Goal: Information Seeking & Learning: Learn about a topic

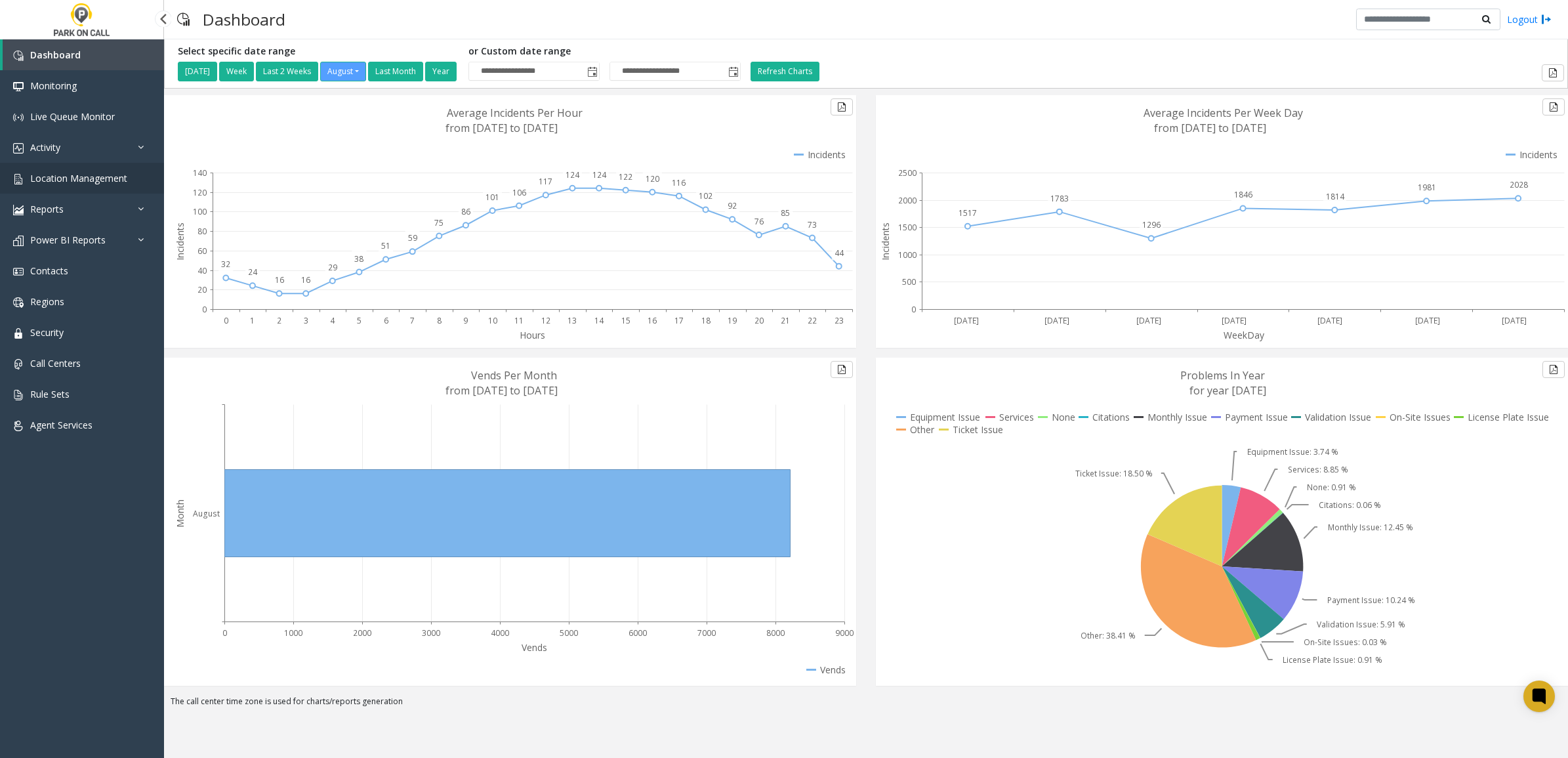
click at [86, 172] on span "Location Management" at bounding box center [78, 177] width 97 height 12
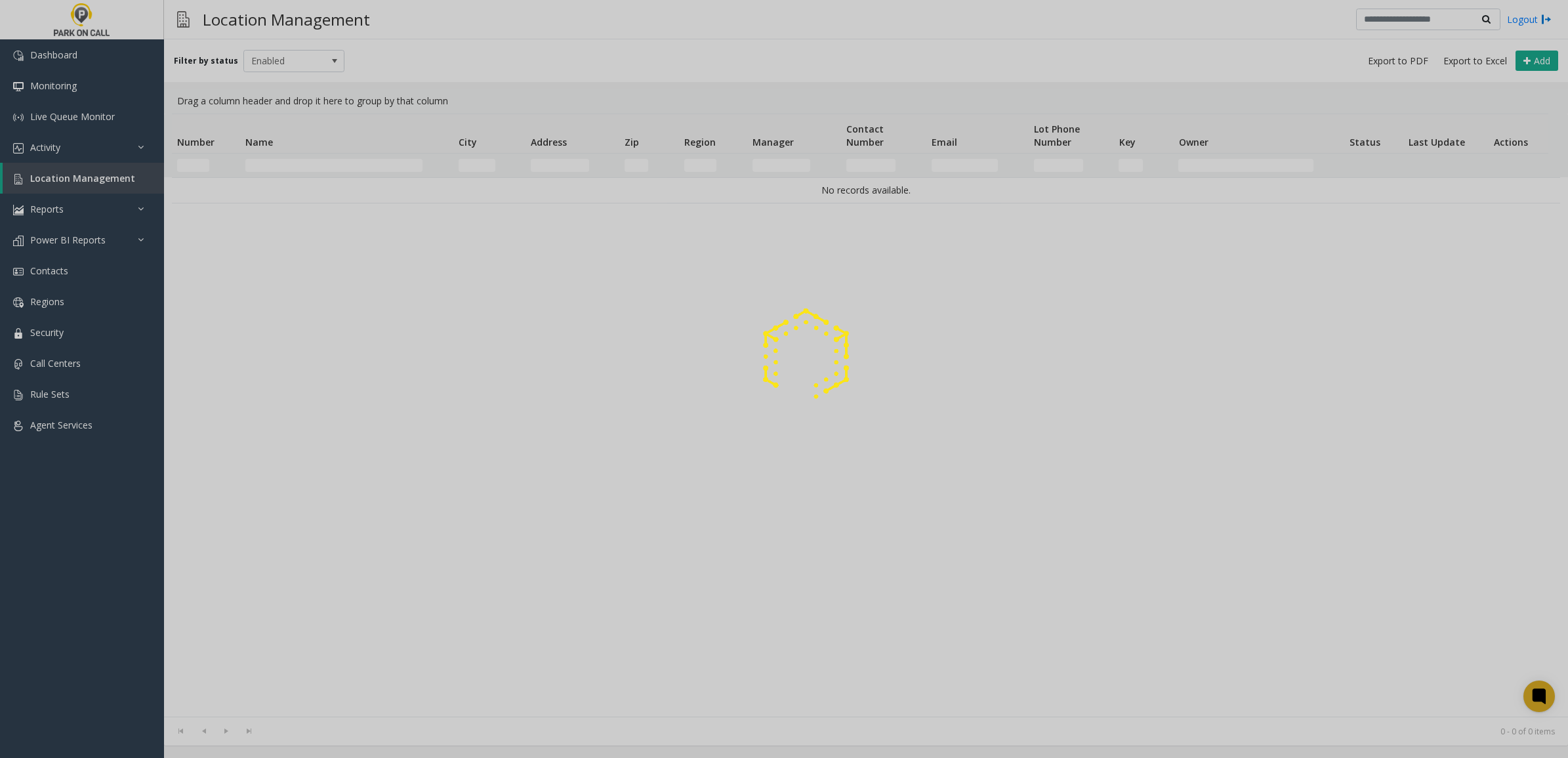
click at [346, 162] on div at bounding box center [784, 379] width 1568 height 758
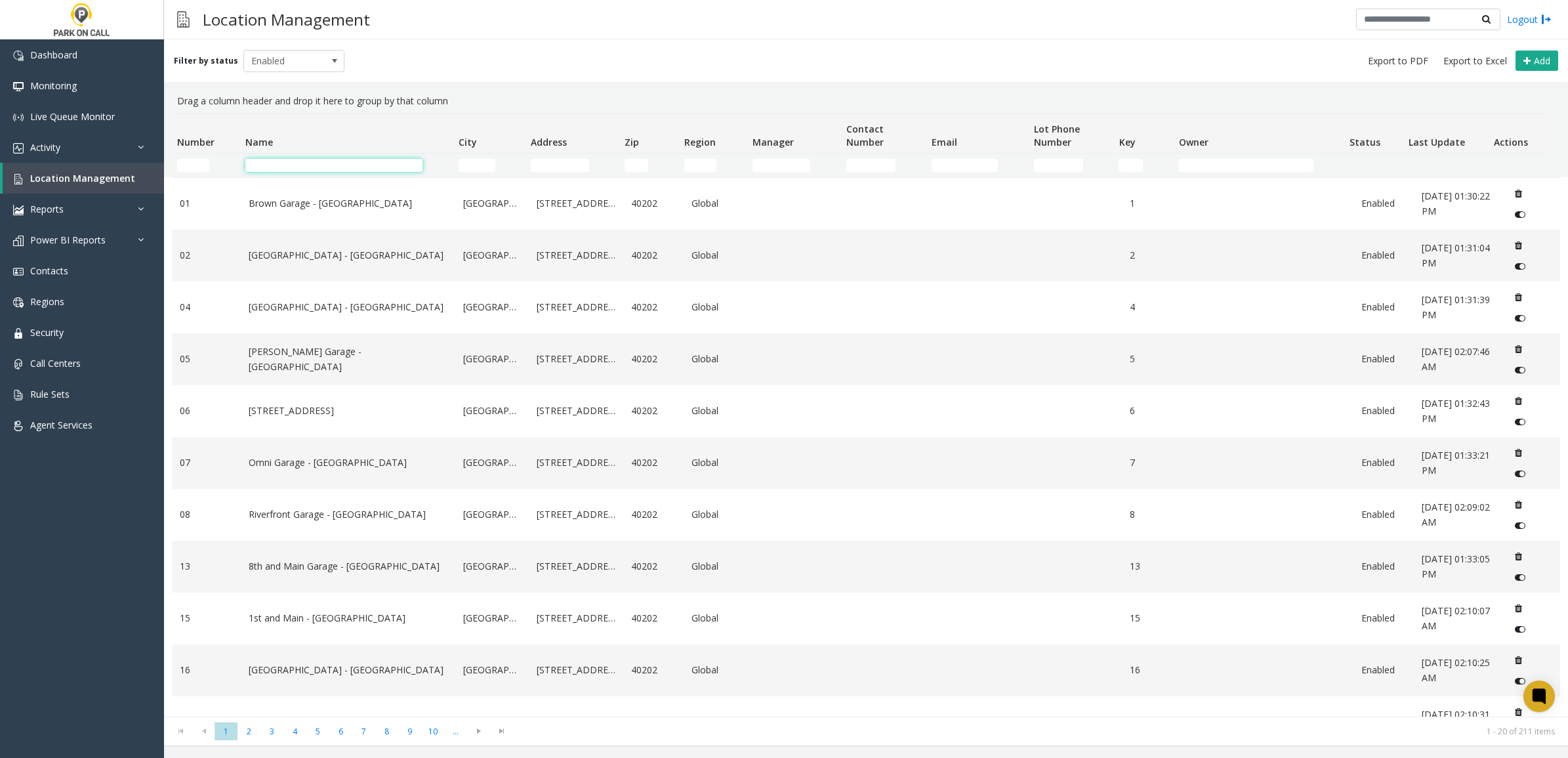
click at [345, 162] on input "Name Filter" at bounding box center [334, 165] width 177 height 13
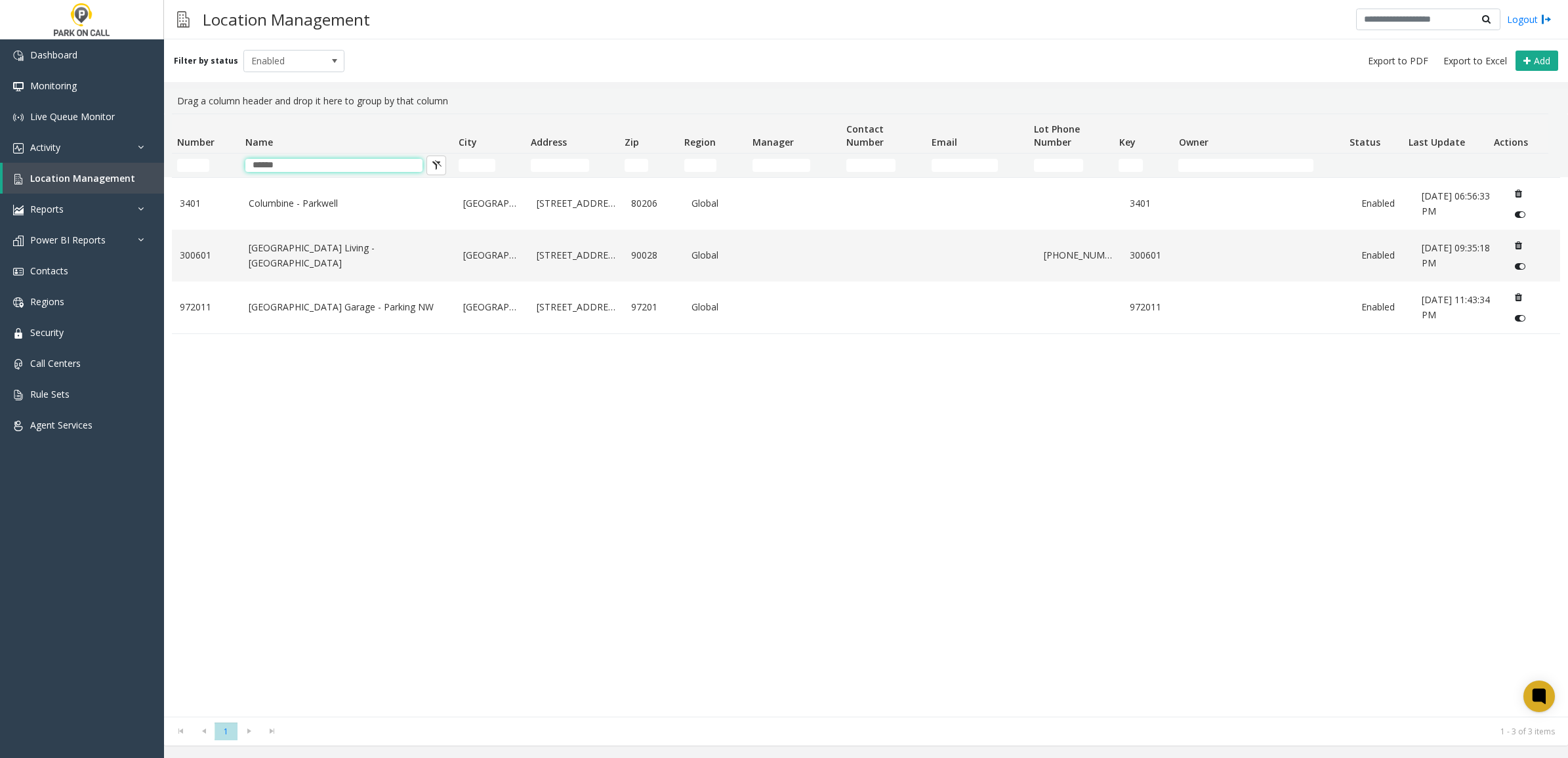
type input "******"
click at [385, 411] on div "[GEOGRAPHIC_DATA] [GEOGRAPHIC_DATA] [STREET_ADDRESS] Global 3401 Enabled [DATE]…" at bounding box center [866, 447] width 1388 height 539
click at [355, 246] on td "[GEOGRAPHIC_DATA] Living - [GEOGRAPHIC_DATA]" at bounding box center [348, 255] width 215 height 52
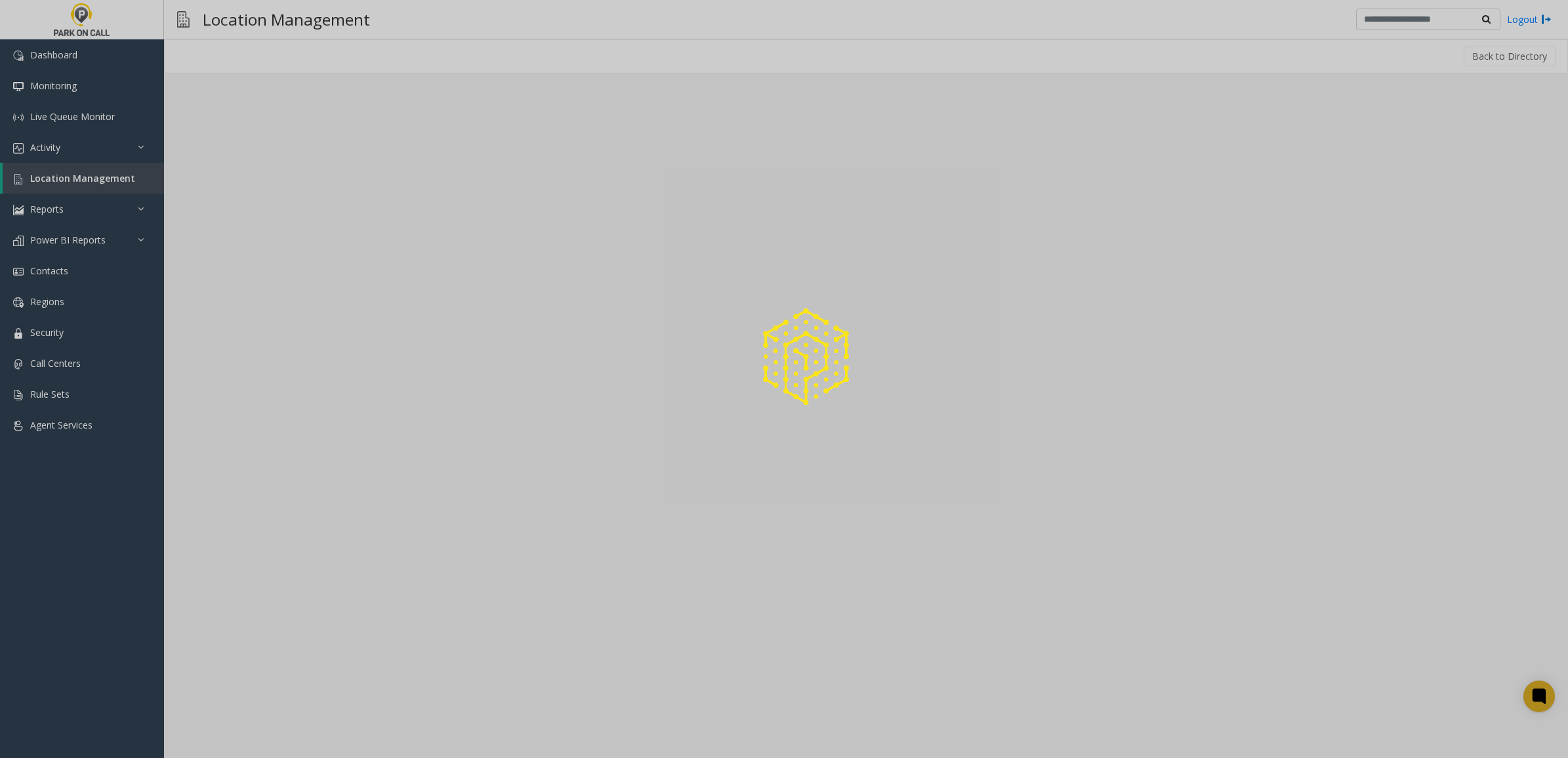
click at [355, 253] on div at bounding box center [784, 379] width 1568 height 758
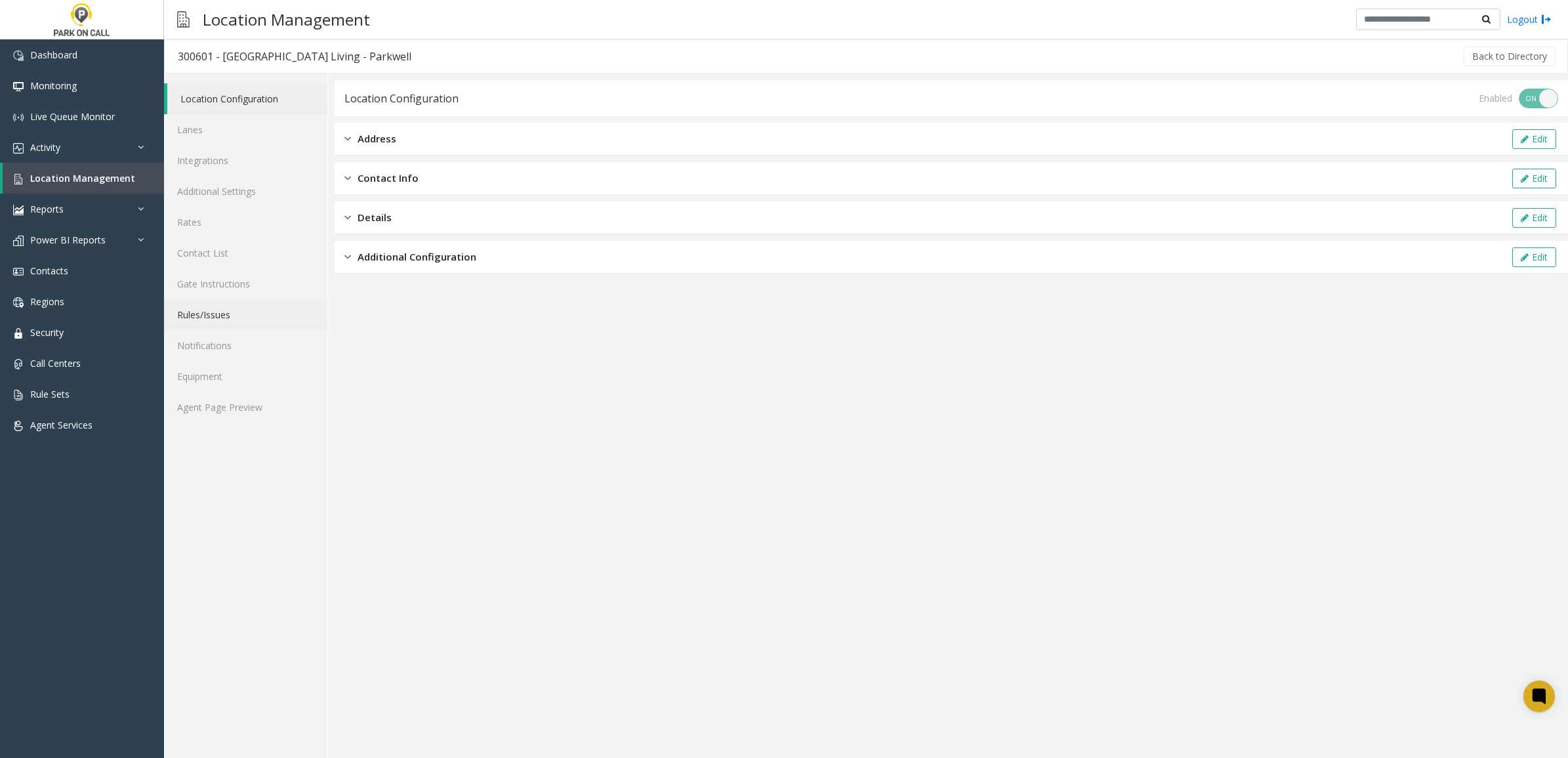
click at [216, 315] on link "Rules/Issues" at bounding box center [245, 315] width 163 height 31
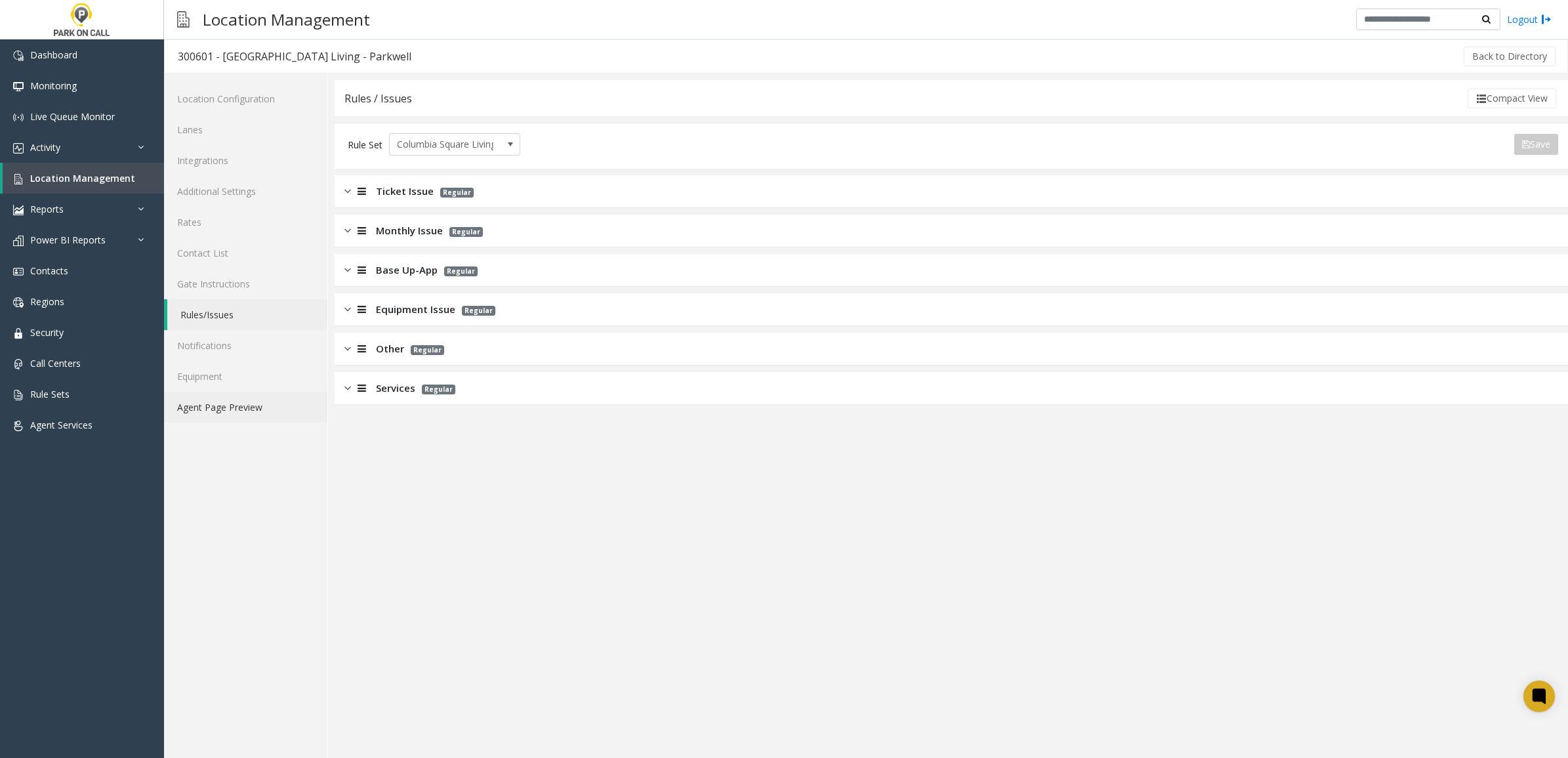
click at [231, 405] on link "Agent Page Preview" at bounding box center [245, 407] width 163 height 31
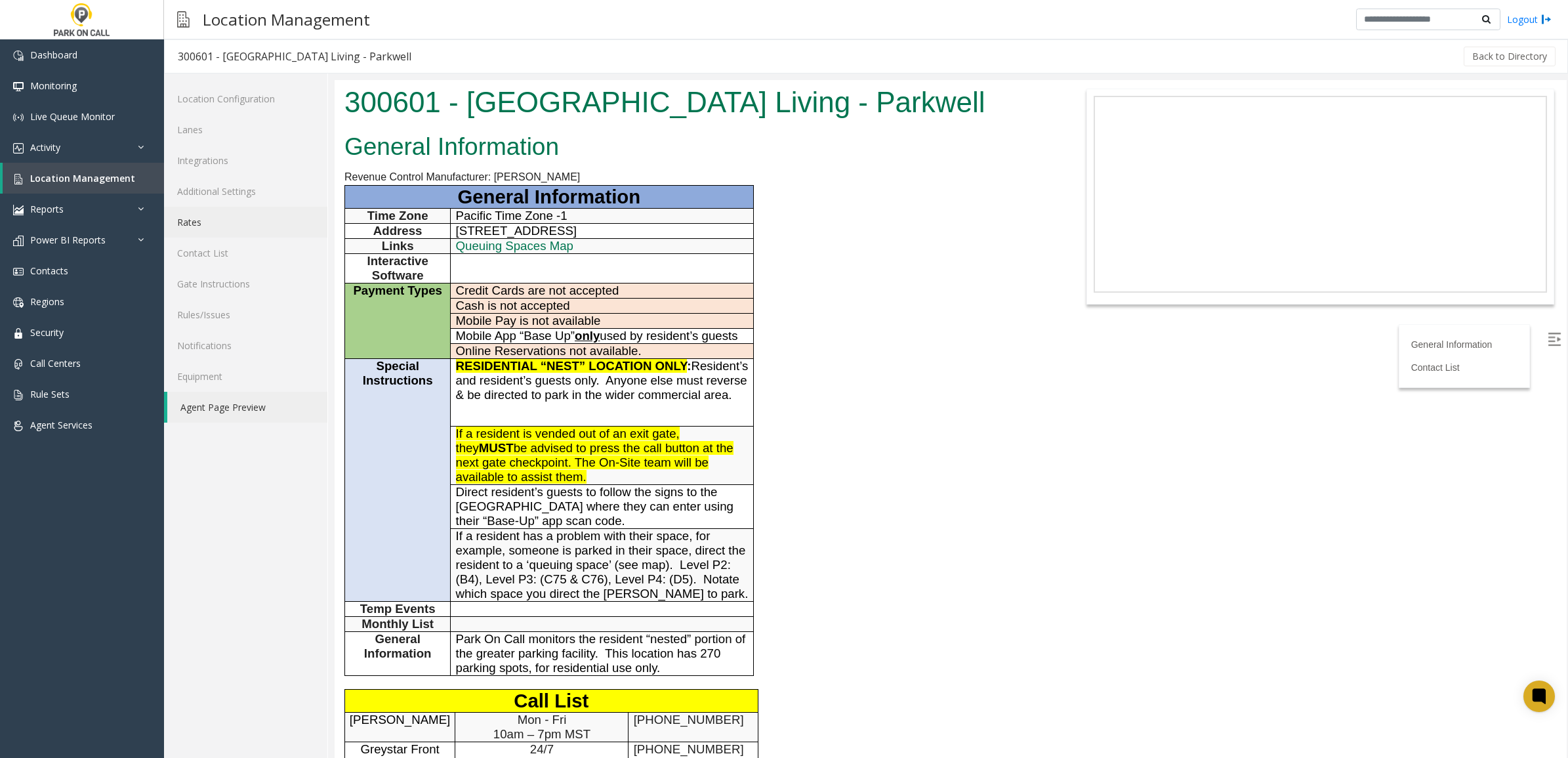
scroll to position [164, 0]
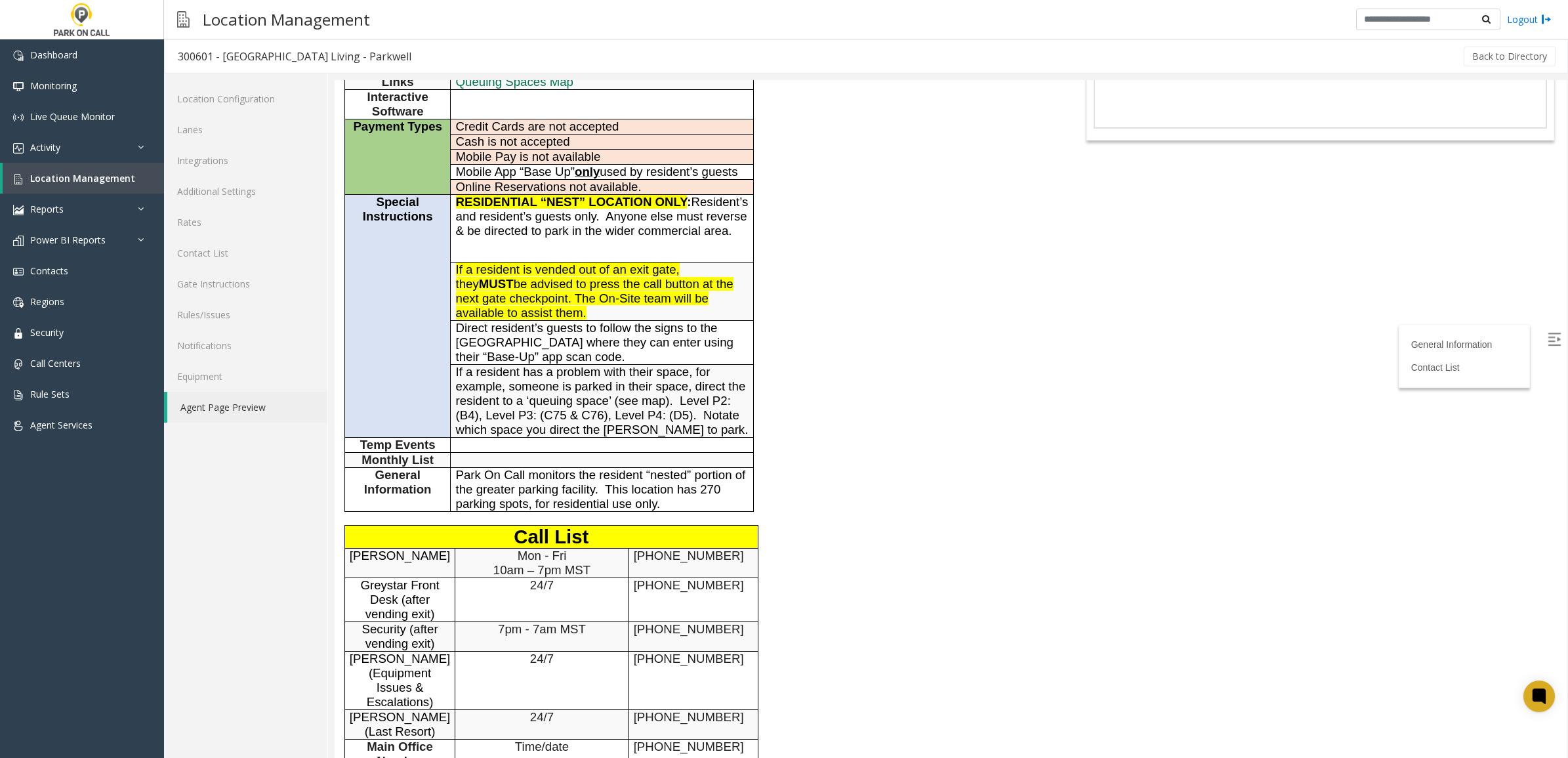
click at [693, 281] on span "If a resident is vended out of an exit gate, they MUST be advised to press the …" at bounding box center [594, 291] width 277 height 57
click at [569, 284] on span "If a resident is vended out of an exit gate, they MUST be advised to press the …" at bounding box center [594, 291] width 277 height 57
click at [552, 291] on span "If a resident is vended out of an exit gate, they MUST be advised to press the …" at bounding box center [594, 291] width 277 height 57
click at [541, 287] on p "If a resident is vended out of an exit gate, they MUST be advised to press the …" at bounding box center [602, 291] width 293 height 58
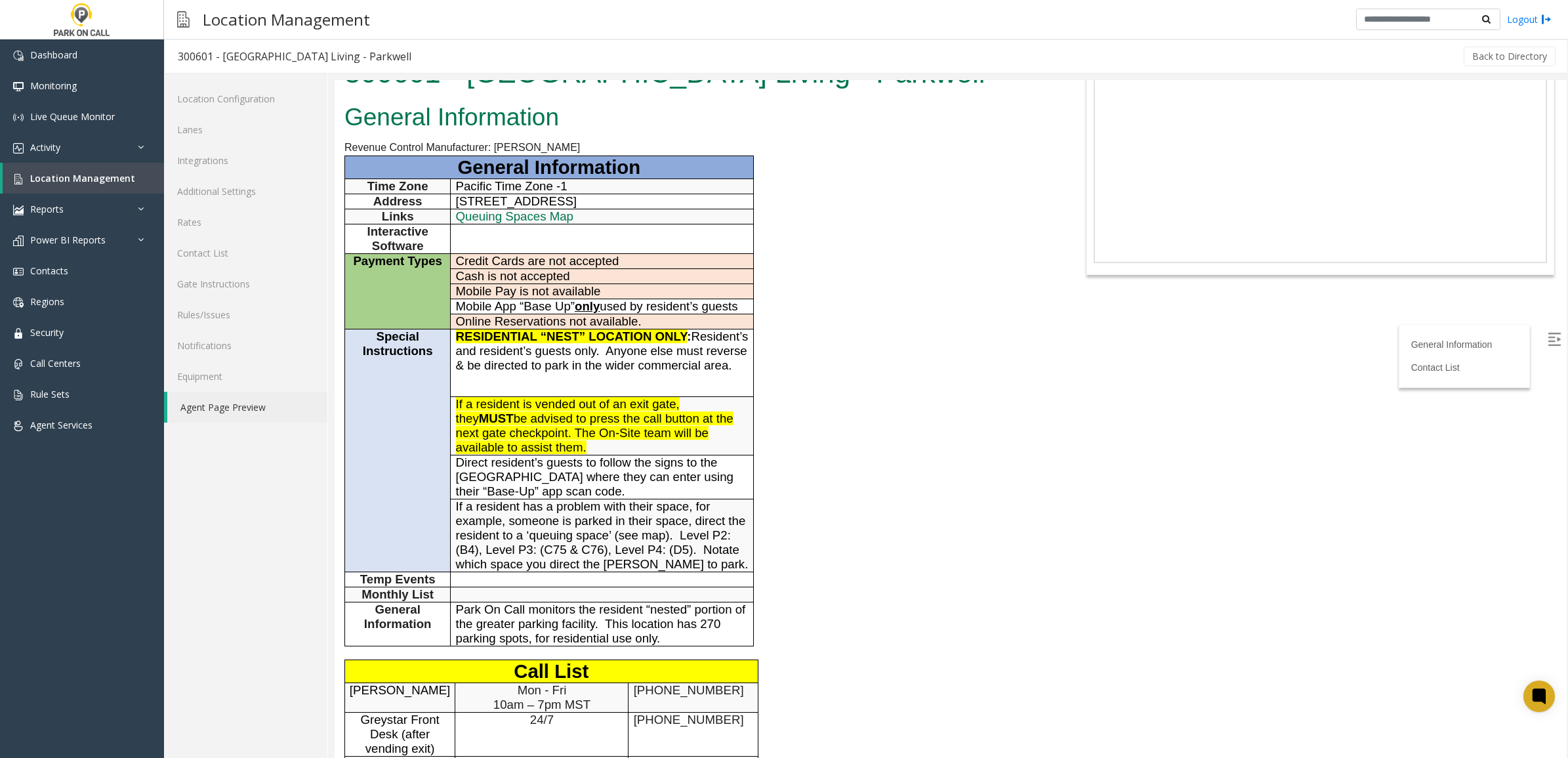
scroll to position [0, 0]
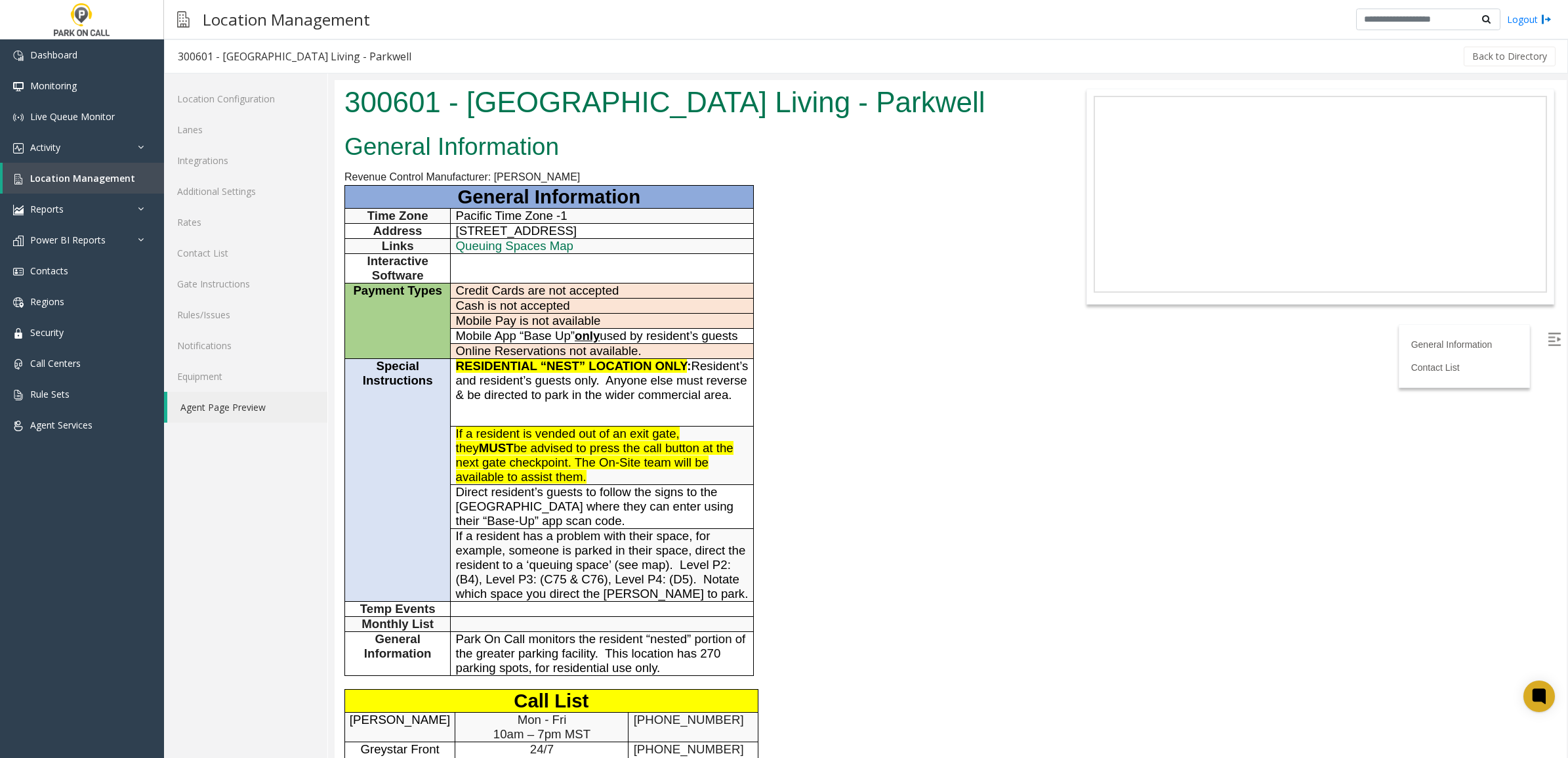
drag, startPoint x: 1002, startPoint y: 400, endPoint x: 946, endPoint y: 455, distance: 78.5
click at [1002, 400] on div "General Information Revenue Control Manufacturer: [PERSON_NAME] General Informa…" at bounding box center [694, 636] width 719 height 1017
click at [865, 339] on div "General Information Revenue Control Manufacturer: [PERSON_NAME] General Informa…" at bounding box center [694, 636] width 719 height 1017
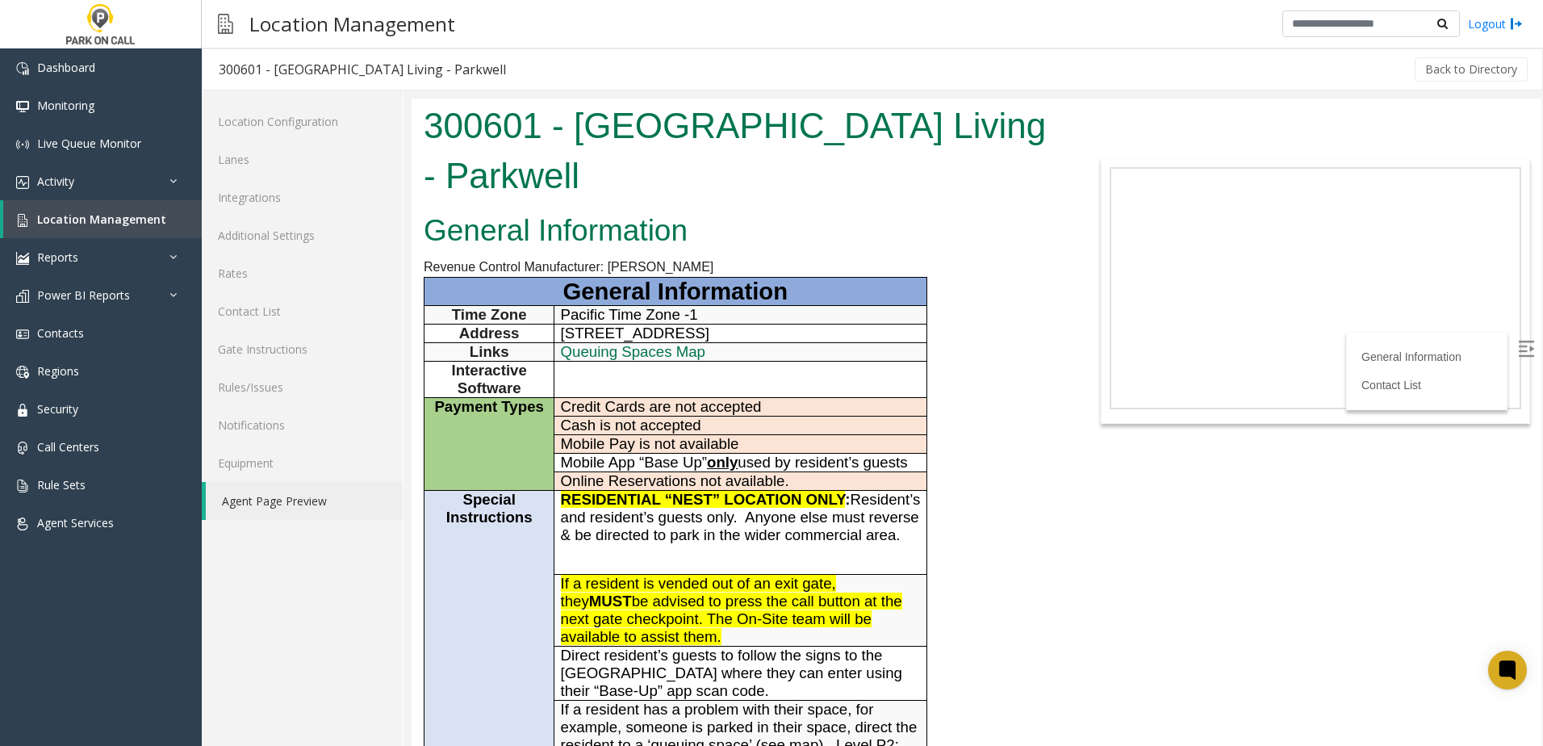
drag, startPoint x: 1172, startPoint y: 107, endPoint x: 1043, endPoint y: 550, distance: 461.5
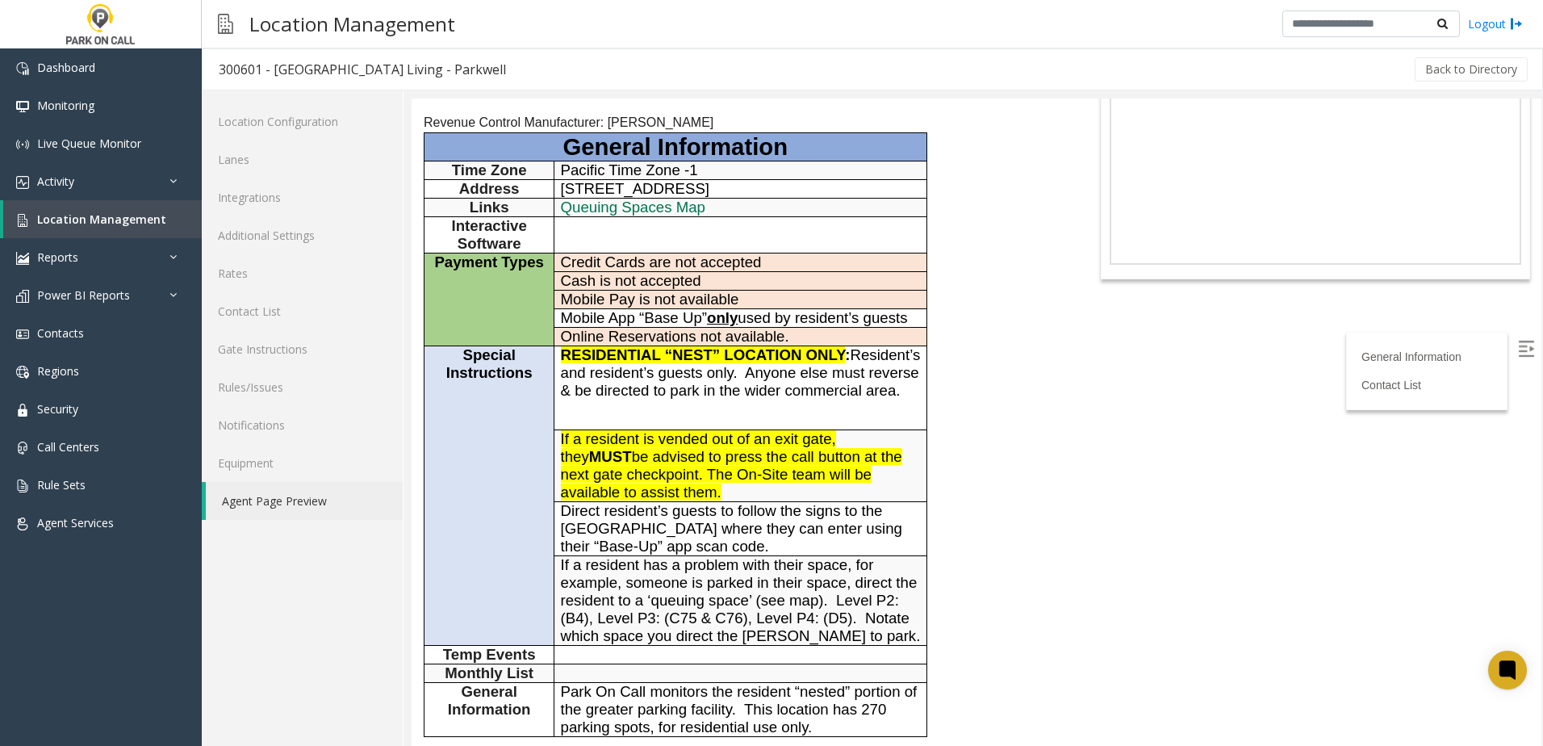
scroll to position [242, 0]
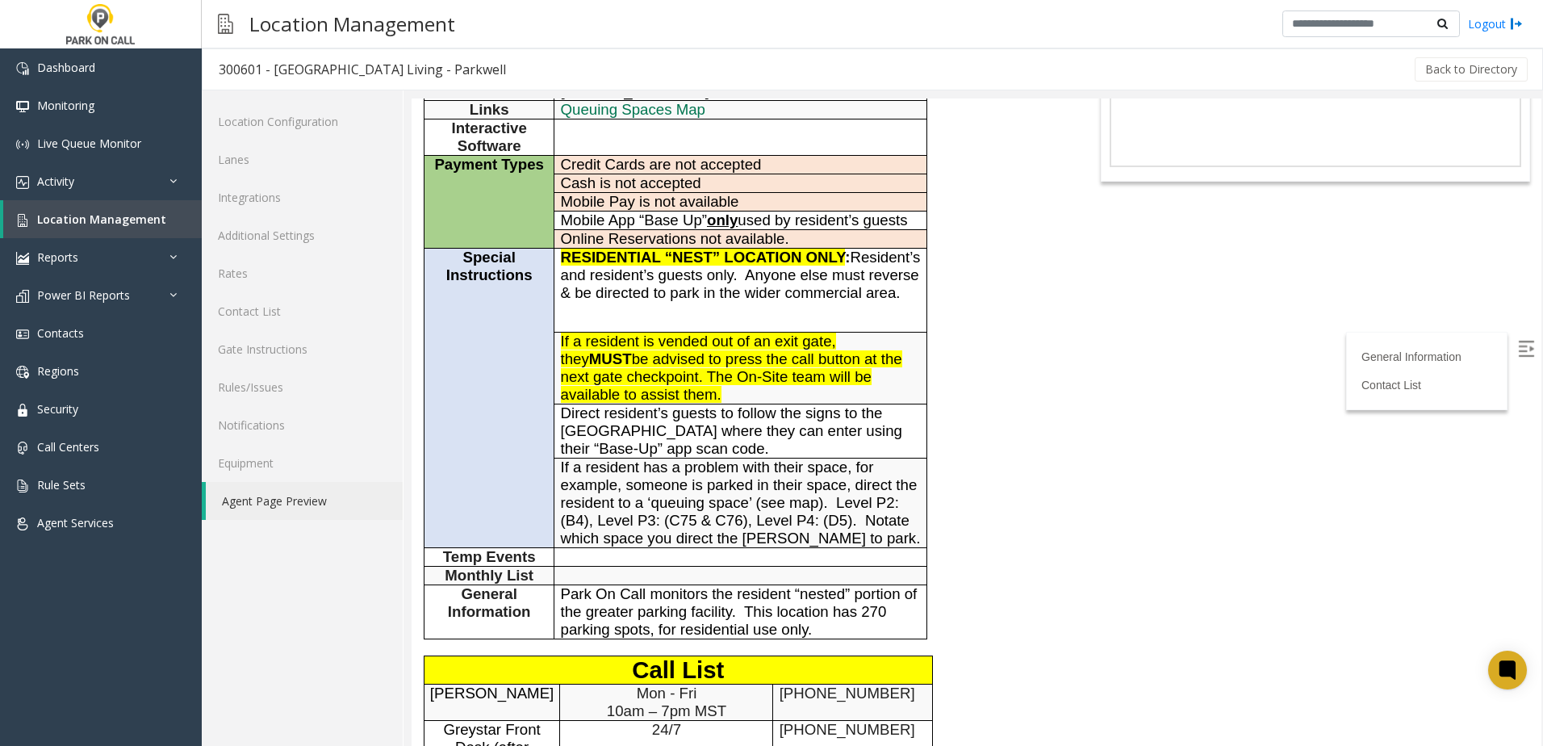
click at [817, 508] on span "If a resident has a problem with their space, for example, someone is parked in…" at bounding box center [741, 502] width 360 height 88
click at [826, 503] on span "If a resident has a problem with their space, for example, someone is parked in…" at bounding box center [741, 502] width 360 height 88
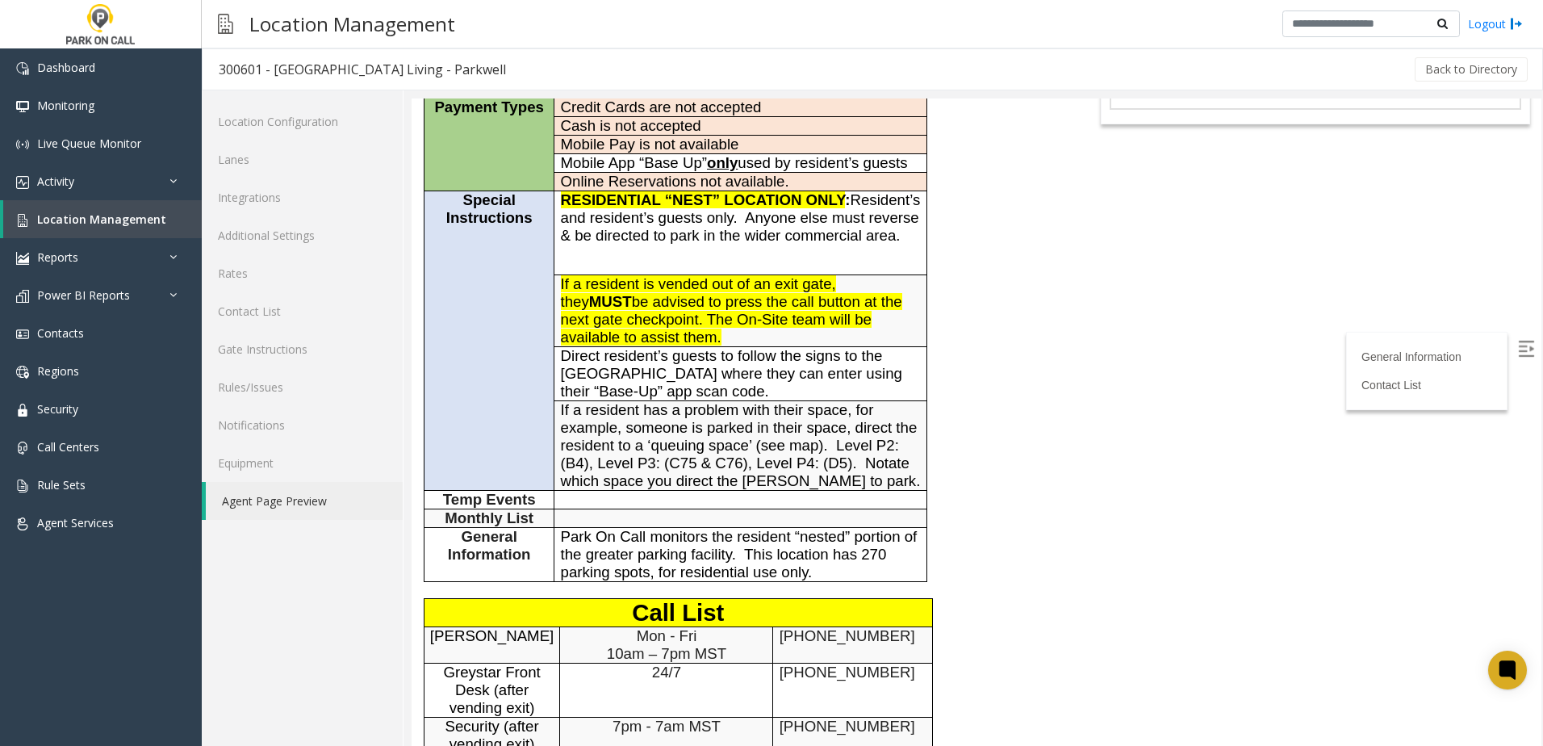
scroll to position [323, 0]
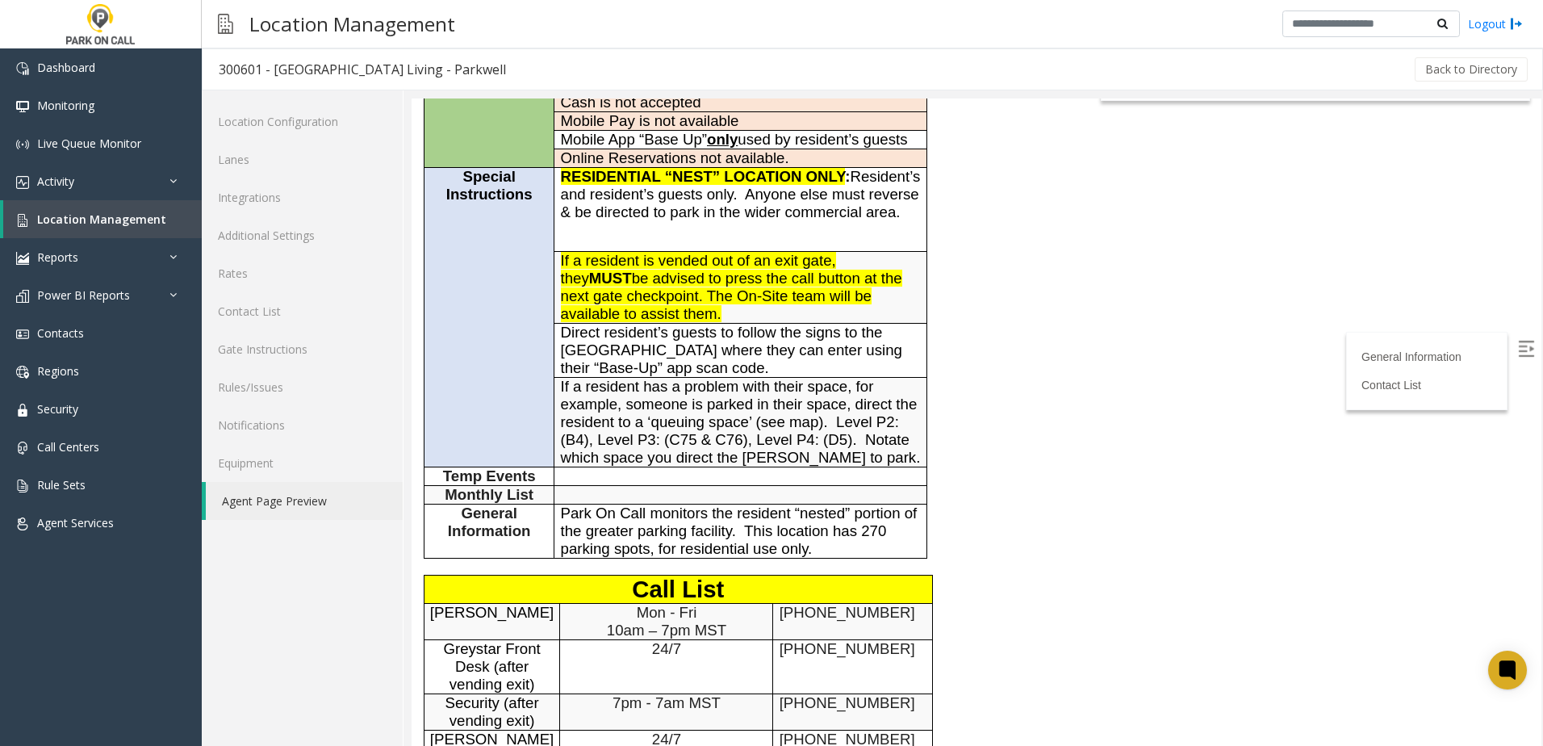
drag, startPoint x: 1019, startPoint y: 426, endPoint x: 1024, endPoint y: 417, distance: 10.1
click at [1022, 424] on div "General Information Revenue Control Manufacturer: [PERSON_NAME] General Informa…" at bounding box center [741, 509] width 659 height 1250
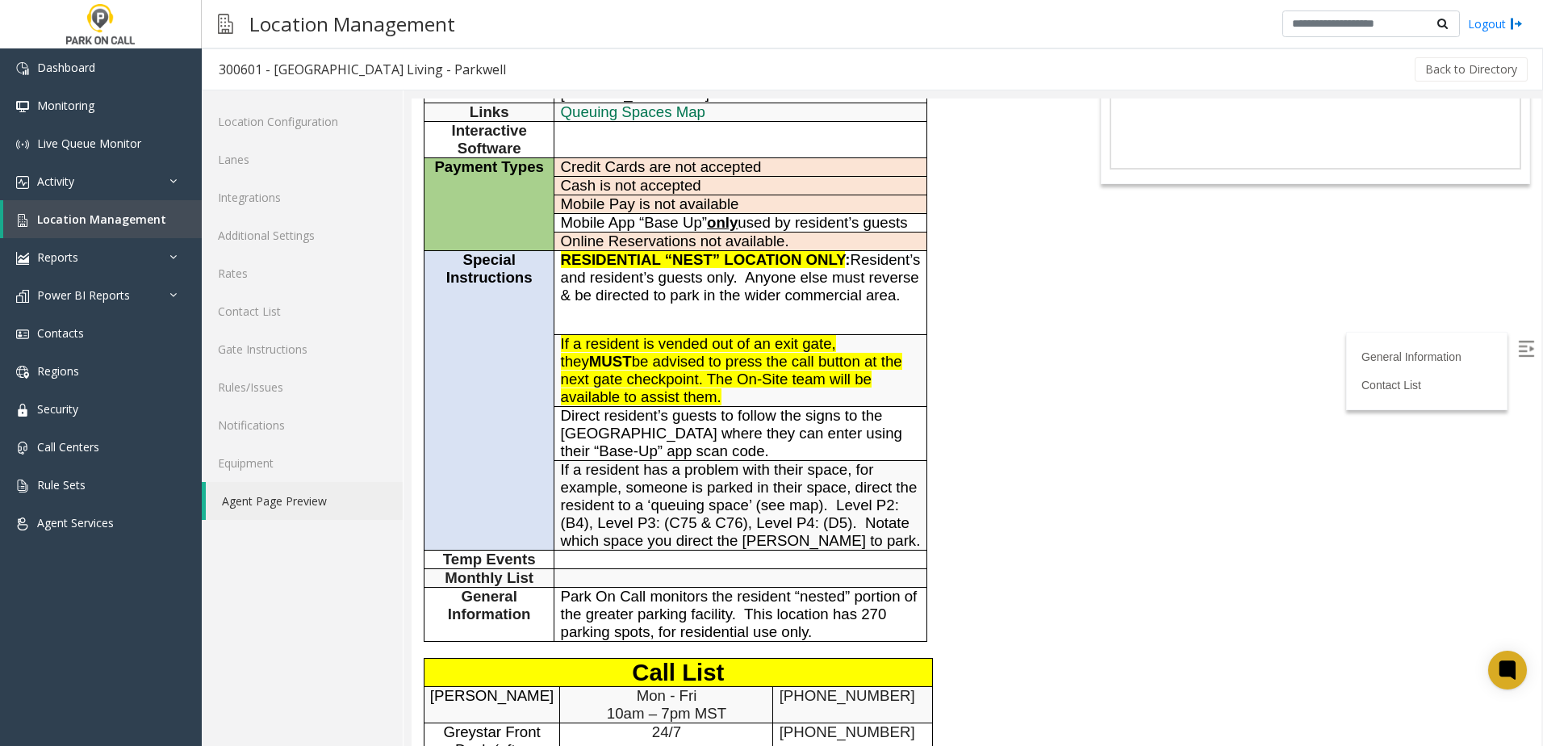
scroll to position [161, 0]
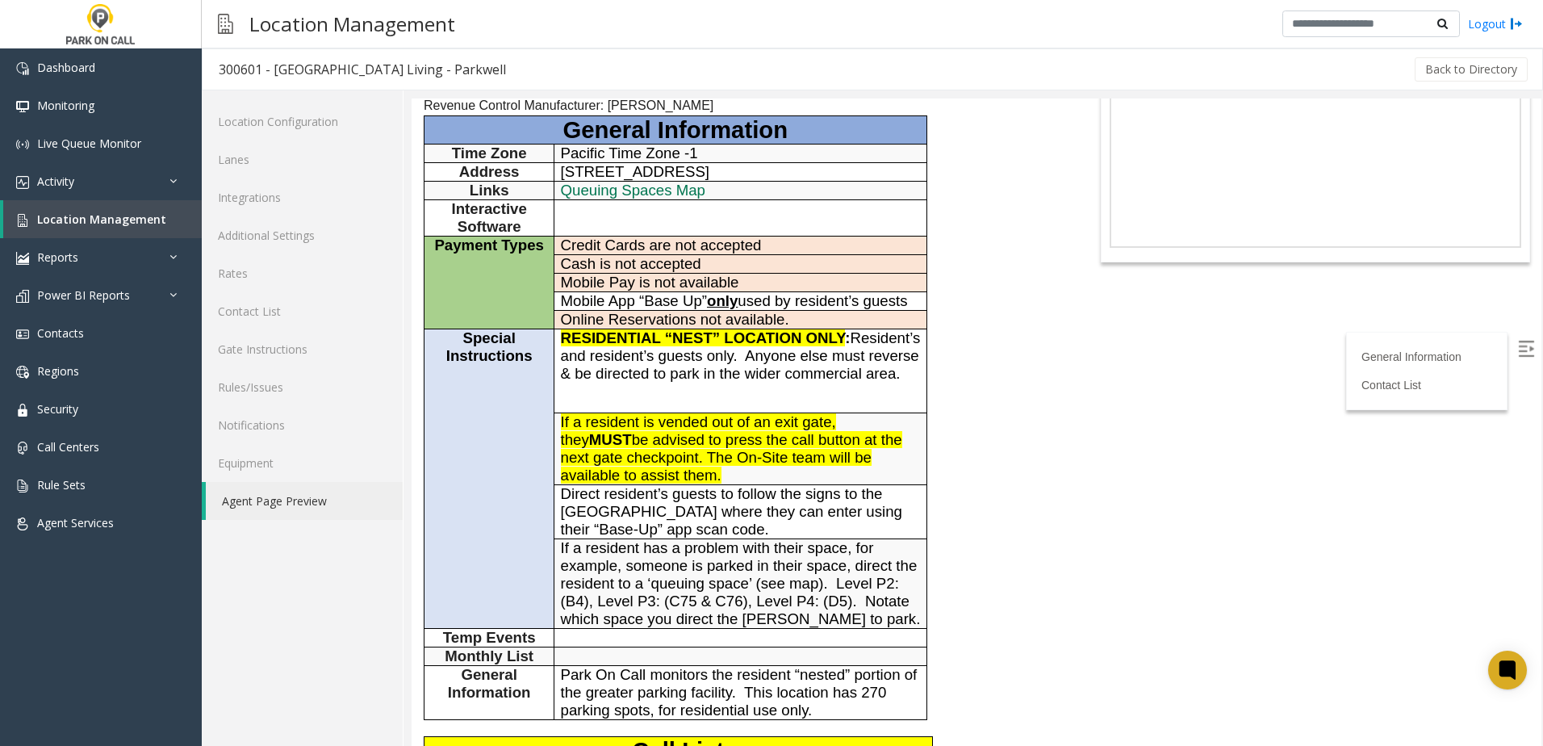
click at [983, 382] on div "General Information Revenue Control Manufacturer: [PERSON_NAME] General Informa…" at bounding box center [741, 670] width 659 height 1250
click at [1515, 349] on label at bounding box center [1527, 350] width 24 height 24
click at [984, 255] on div "General Information Revenue Control Manufacturer: [PERSON_NAME] General Informa…" at bounding box center [741, 670] width 659 height 1250
click at [977, 255] on div "General Information Revenue Control Manufacturer: [PERSON_NAME] General Informa…" at bounding box center [741, 670] width 659 height 1250
drag, startPoint x: 1212, startPoint y: 578, endPoint x: 1038, endPoint y: 638, distance: 184.5
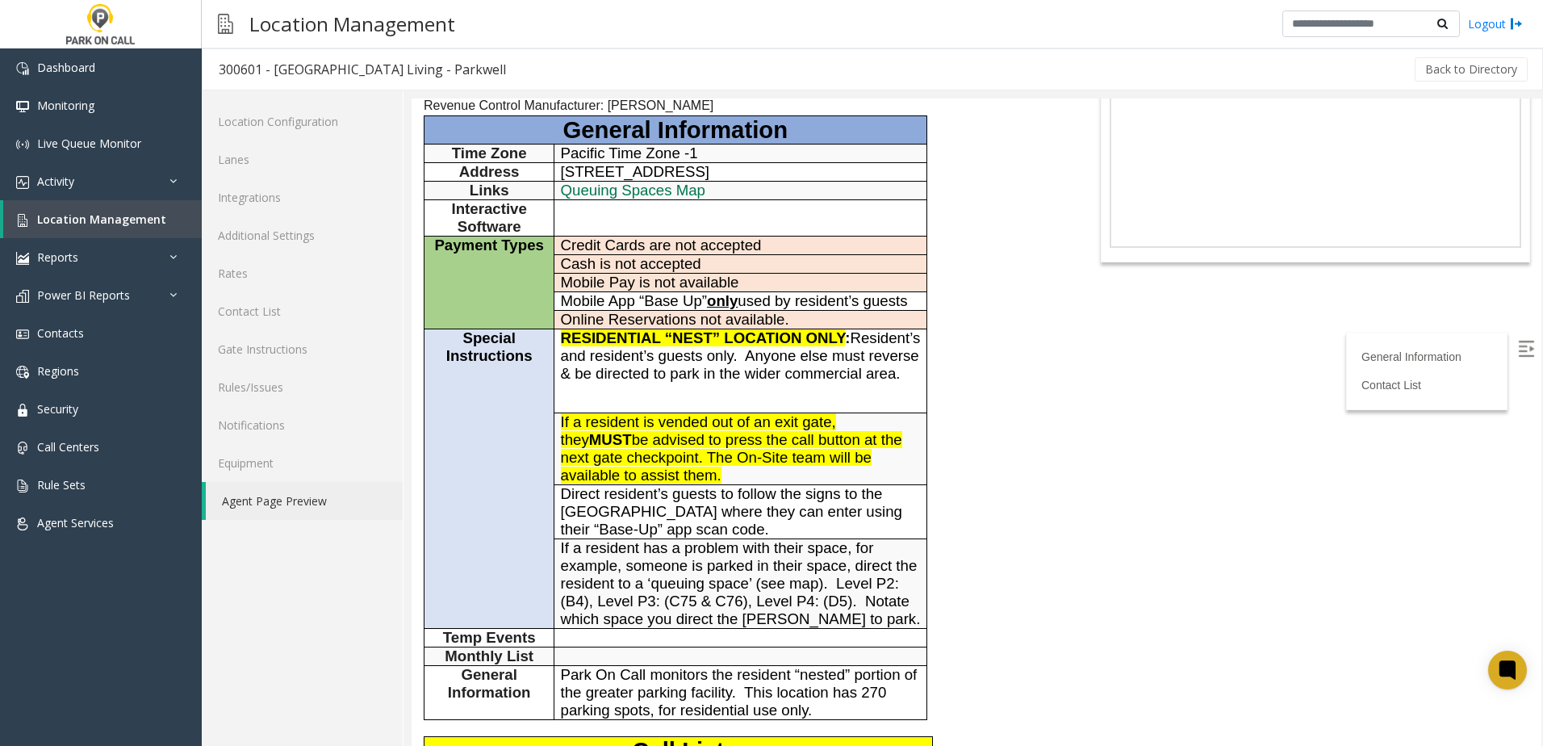
click at [1211, 578] on body "300601 - [GEOGRAPHIC_DATA] Living - Parkwell General Information Revenue Contro…" at bounding box center [977, 260] width 1130 height 647
